Goal: Task Accomplishment & Management: Manage account settings

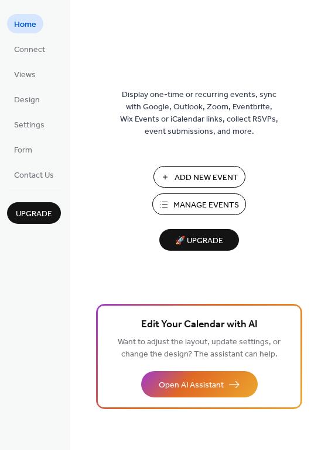
click at [184, 179] on span "Add New Event" at bounding box center [206, 178] width 64 height 12
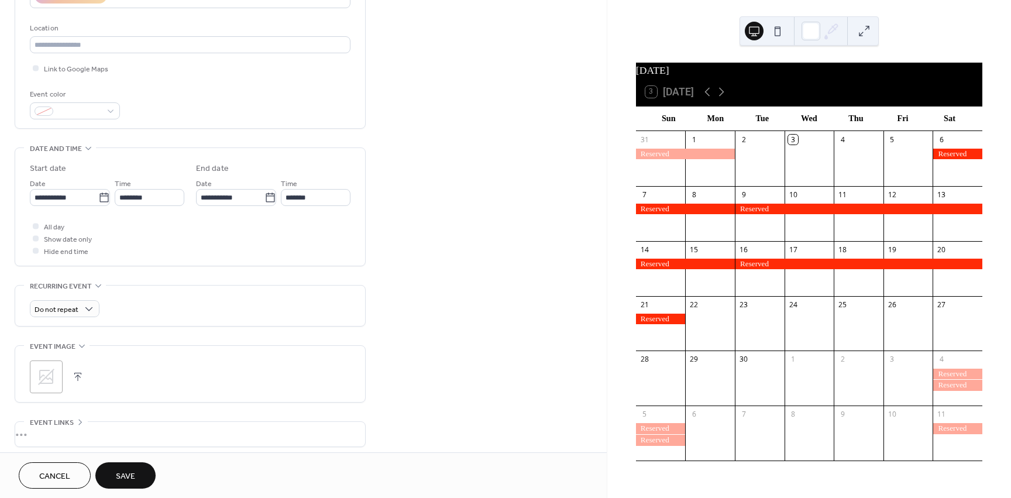
scroll to position [234, 0]
type input "********"
click at [104, 198] on icon at bounding box center [104, 197] width 12 height 12
click at [98, 198] on input "**********" at bounding box center [64, 196] width 68 height 17
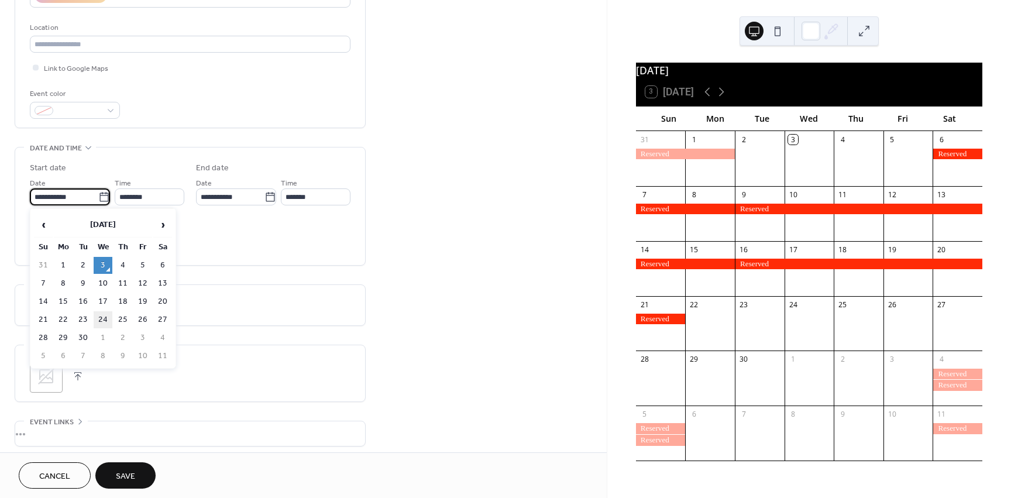
click at [105, 319] on td "24" at bounding box center [103, 319] width 19 height 17
type input "**********"
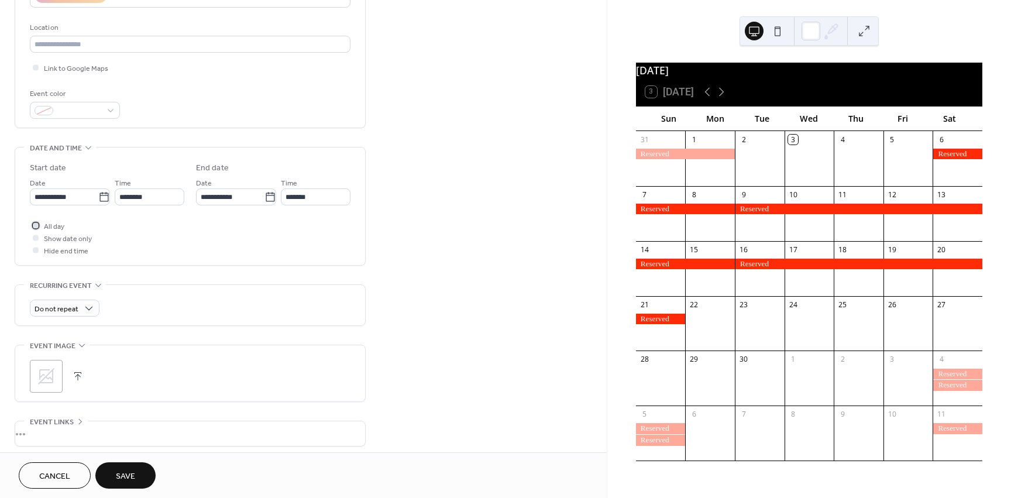
click at [51, 230] on span "All day" at bounding box center [54, 227] width 20 height 12
click at [114, 469] on button "Save" at bounding box center [125, 475] width 60 height 26
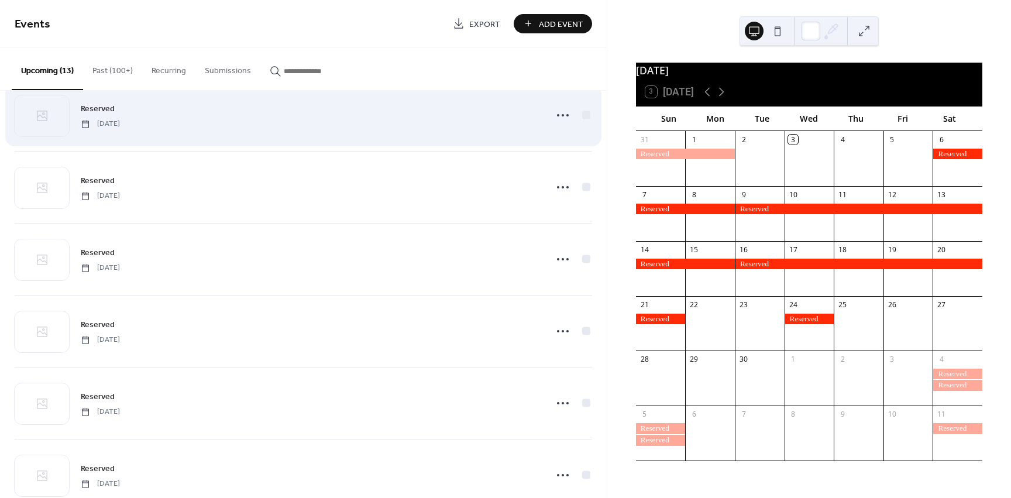
scroll to position [175, 0]
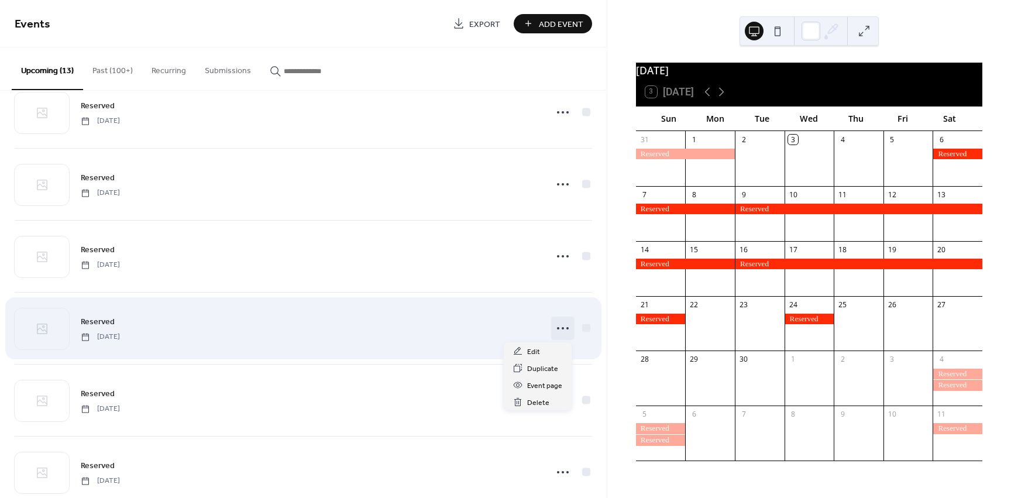
click at [556, 329] on icon at bounding box center [562, 328] width 19 height 19
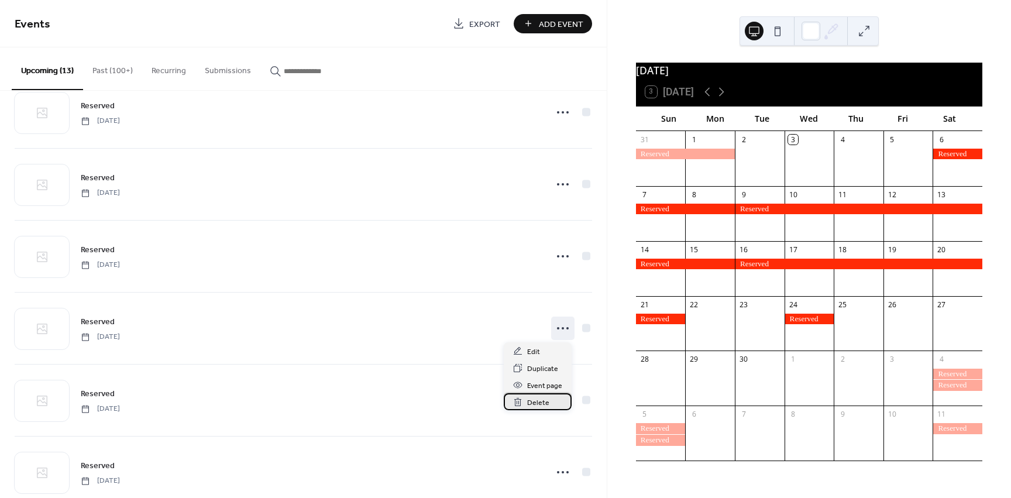
click at [535, 403] on span "Delete" at bounding box center [538, 403] width 22 height 12
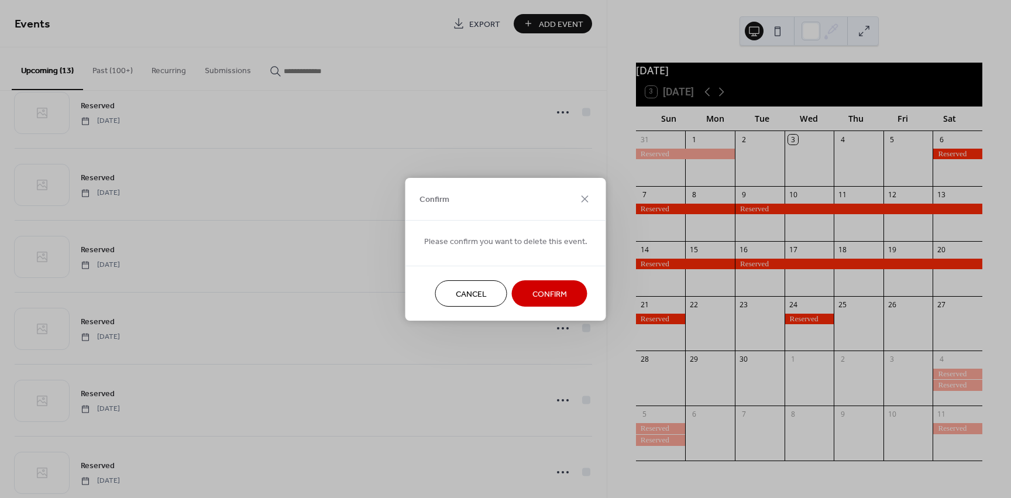
click at [515, 294] on button "Confirm" at bounding box center [549, 293] width 75 height 26
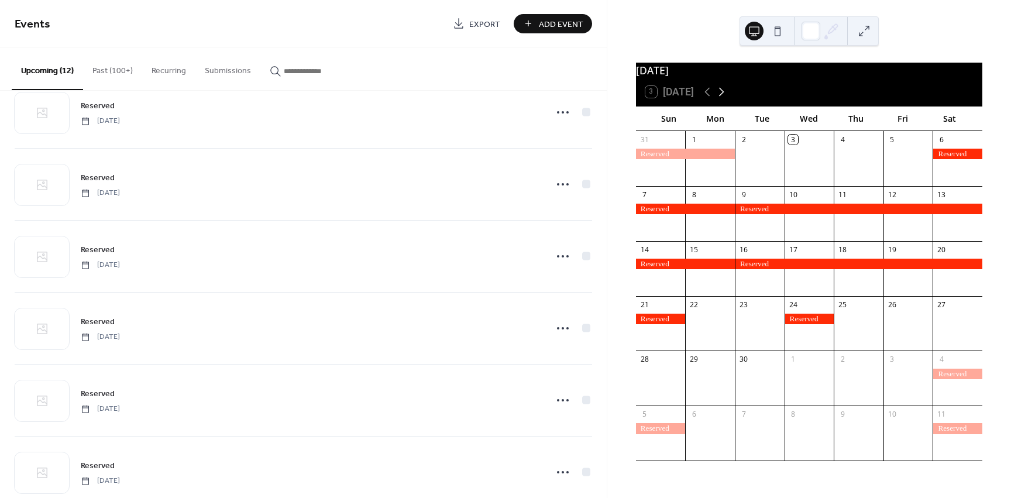
click at [719, 97] on icon at bounding box center [721, 92] width 14 height 14
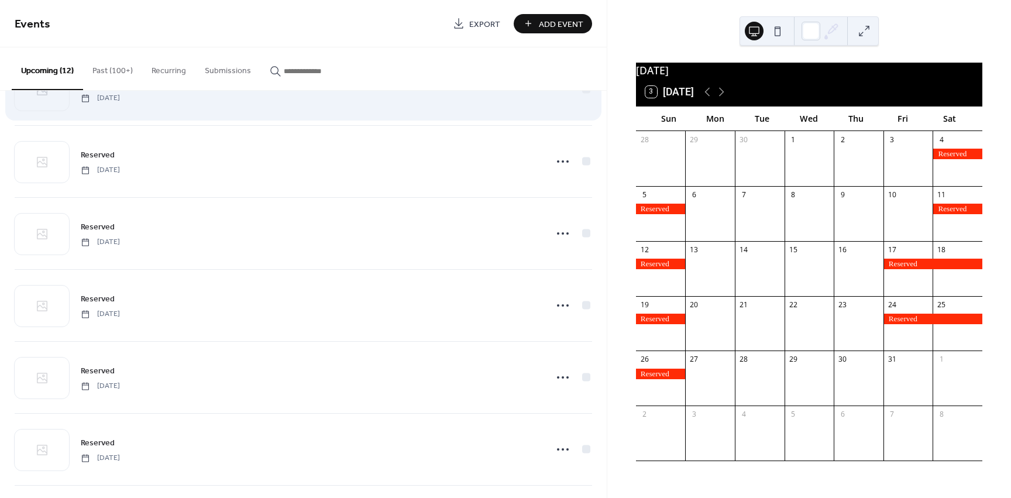
scroll to position [292, 0]
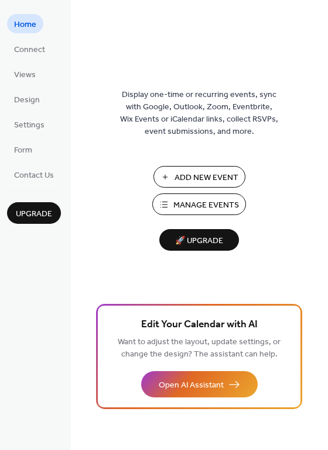
click at [201, 202] on span "Manage Events" at bounding box center [206, 205] width 66 height 12
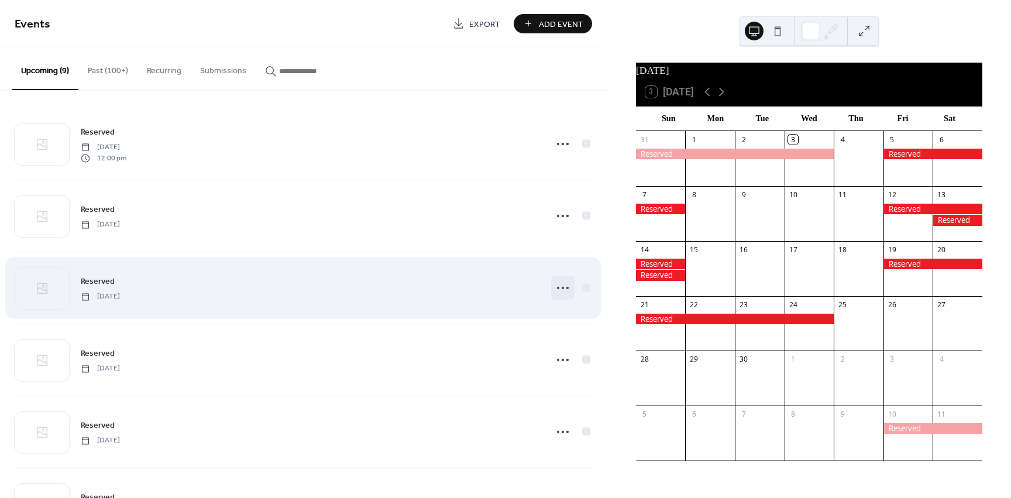
click at [567, 288] on icon at bounding box center [562, 287] width 19 height 19
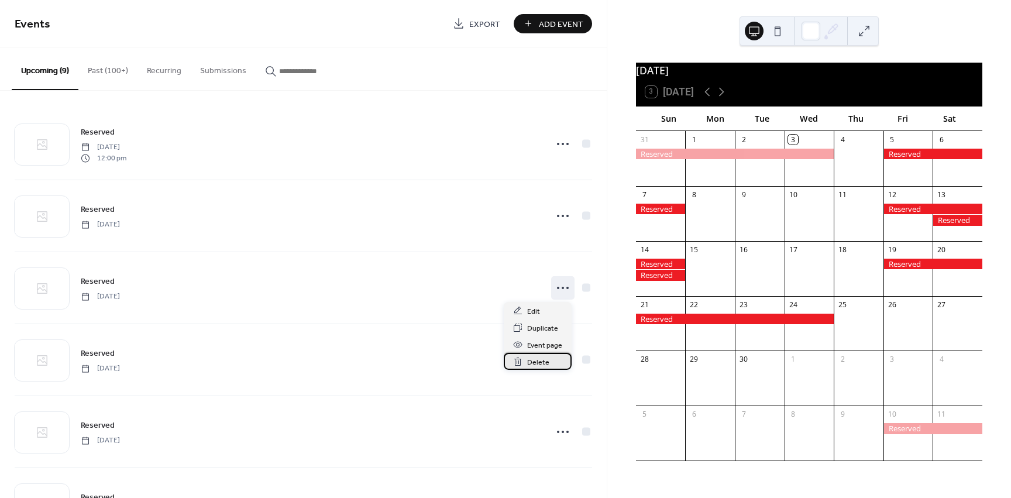
click at [546, 359] on span "Delete" at bounding box center [538, 362] width 22 height 12
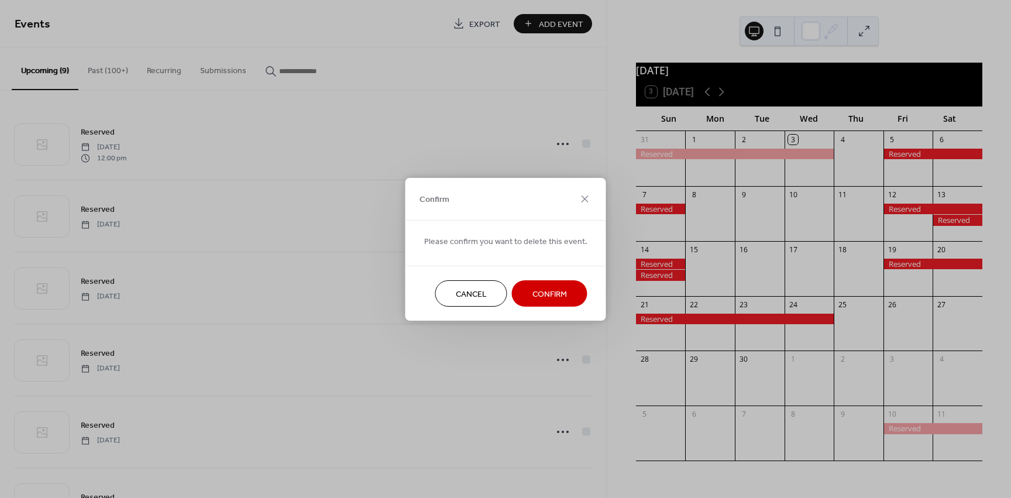
click at [553, 294] on span "Confirm" at bounding box center [549, 294] width 35 height 12
